Goal: Task Accomplishment & Management: Complete application form

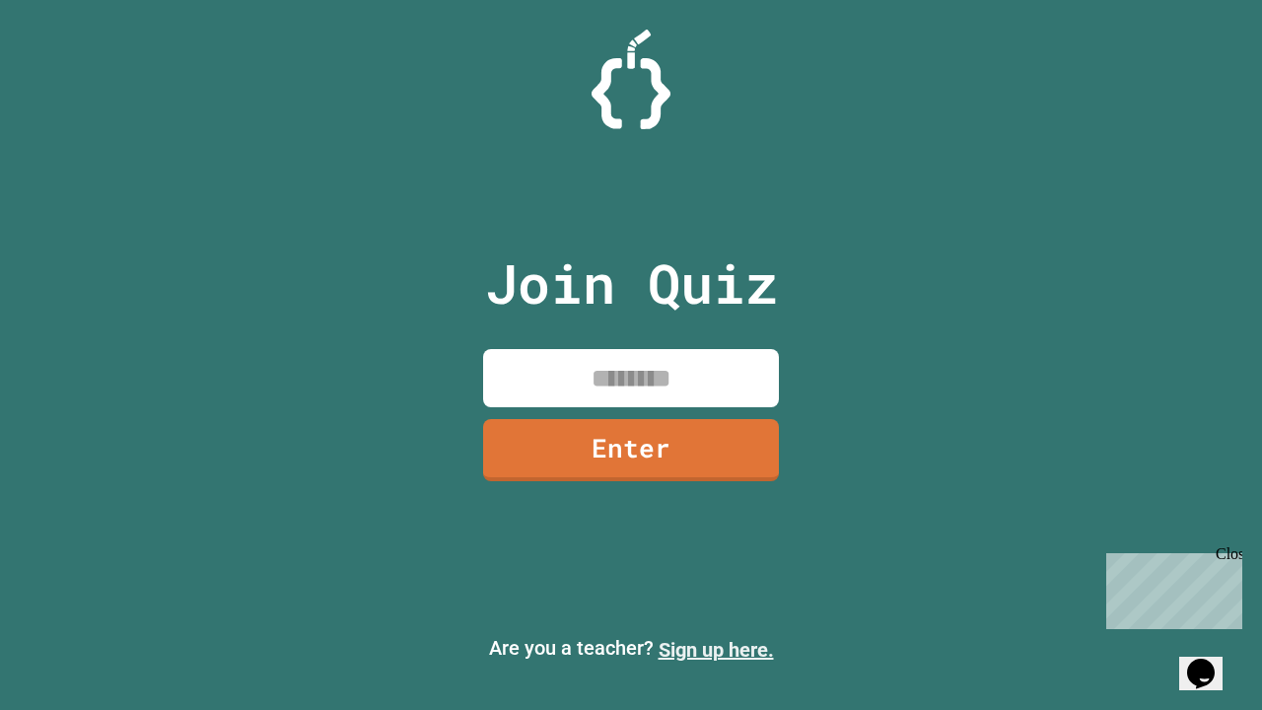
click at [716, 650] on link "Sign up here." at bounding box center [716, 650] width 115 height 24
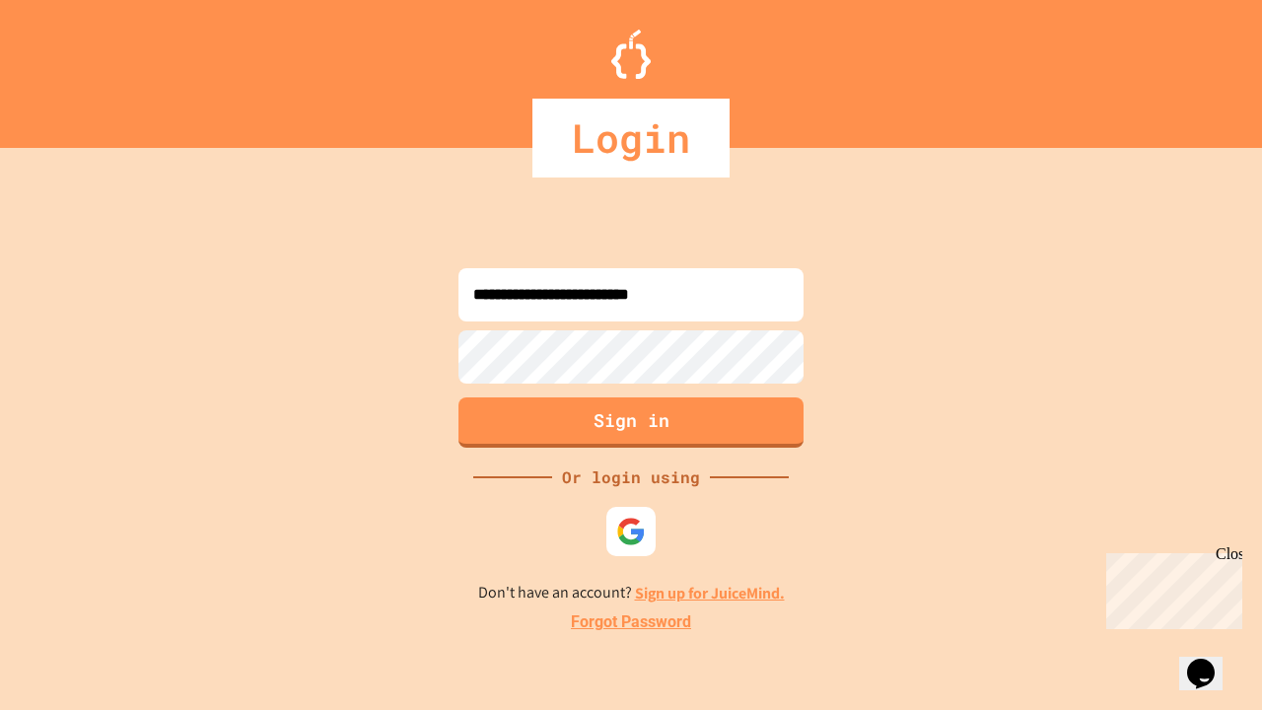
type input "**********"
